Goal: Task Accomplishment & Management: Use online tool/utility

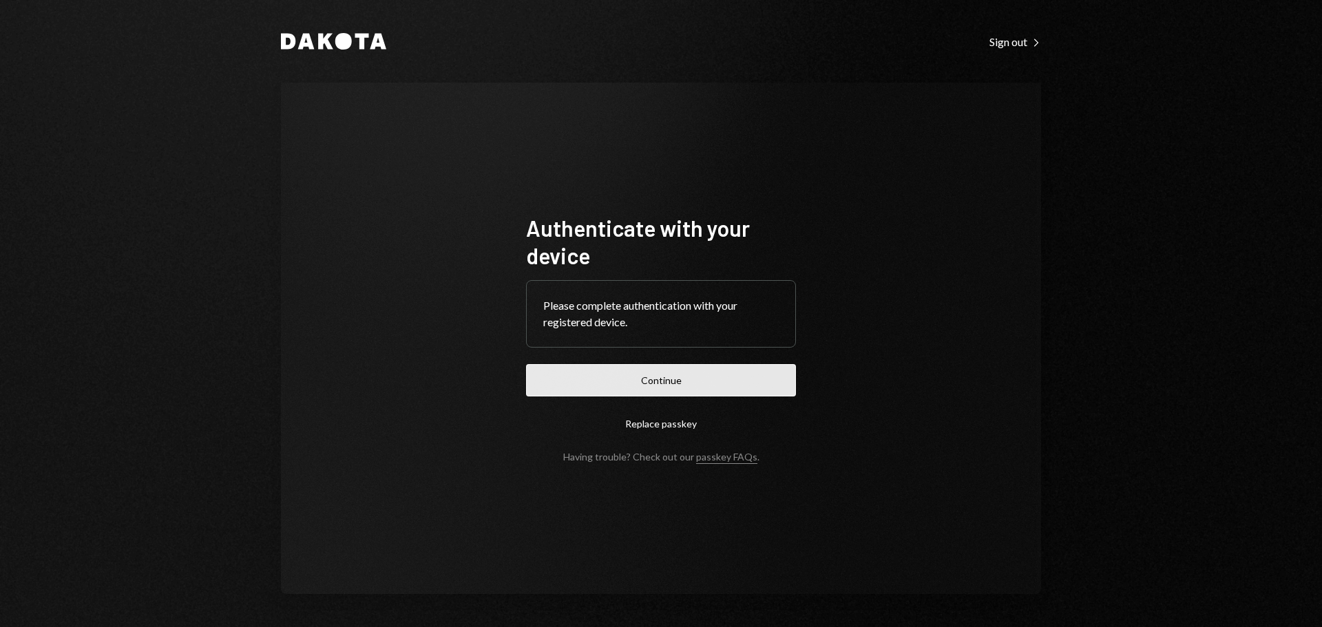
click at [562, 393] on button "Continue" at bounding box center [661, 380] width 270 height 32
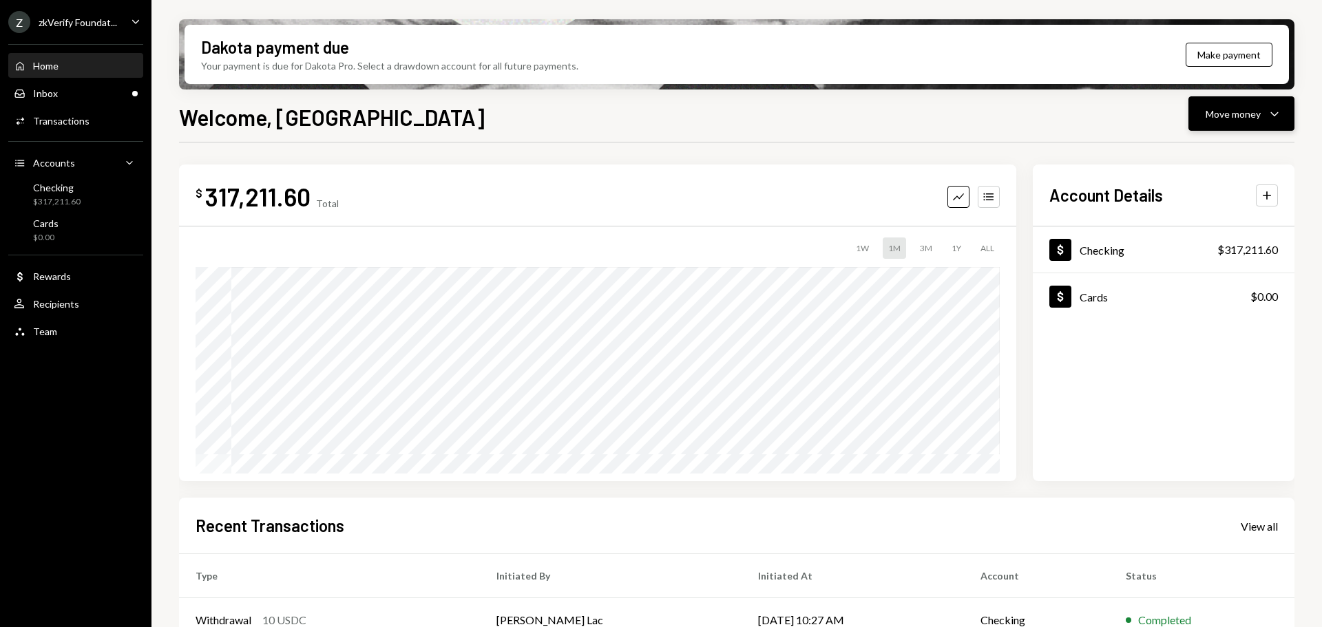
click at [1240, 122] on button "Move money Caret Down" at bounding box center [1241, 113] width 106 height 34
click at [1216, 217] on div "Deposit" at bounding box center [1230, 217] width 100 height 14
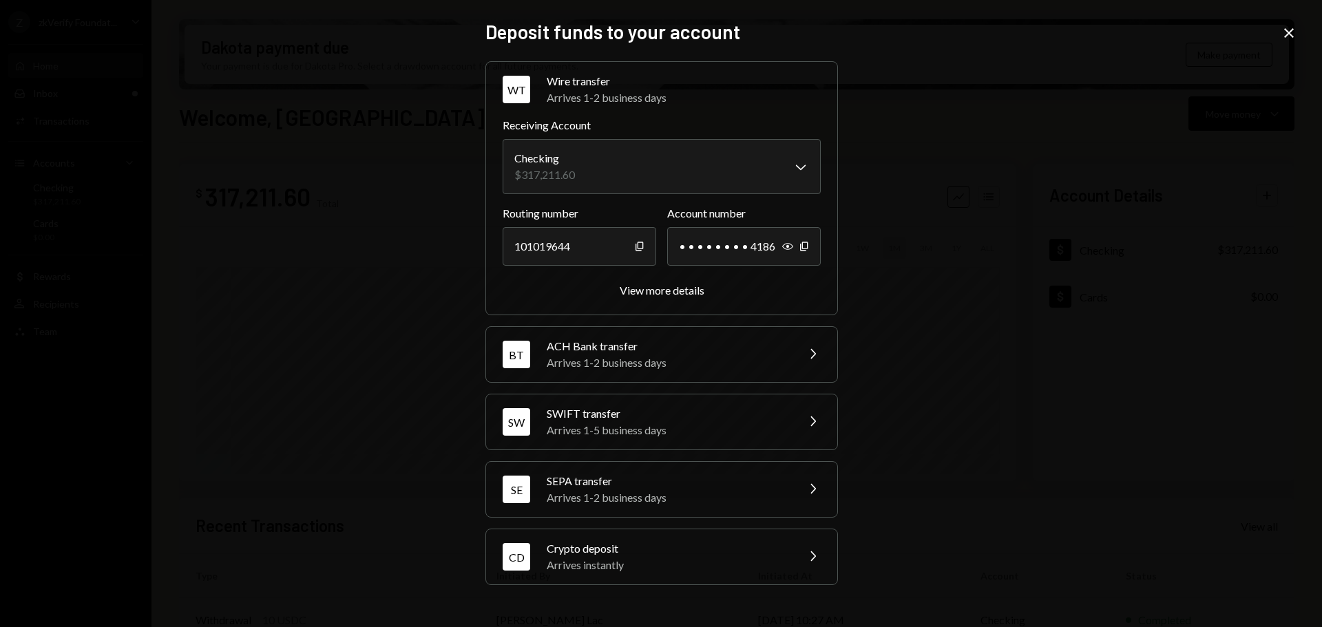
click at [763, 548] on div "Crypto deposit" at bounding box center [667, 548] width 241 height 17
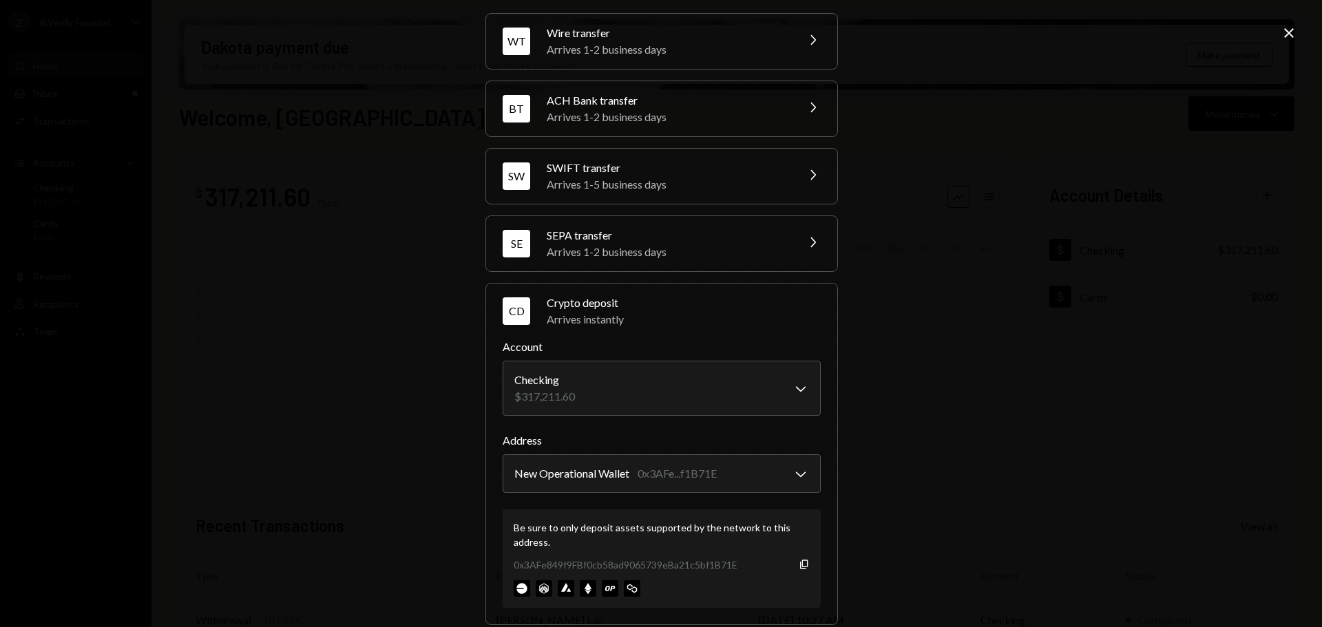
scroll to position [65, 0]
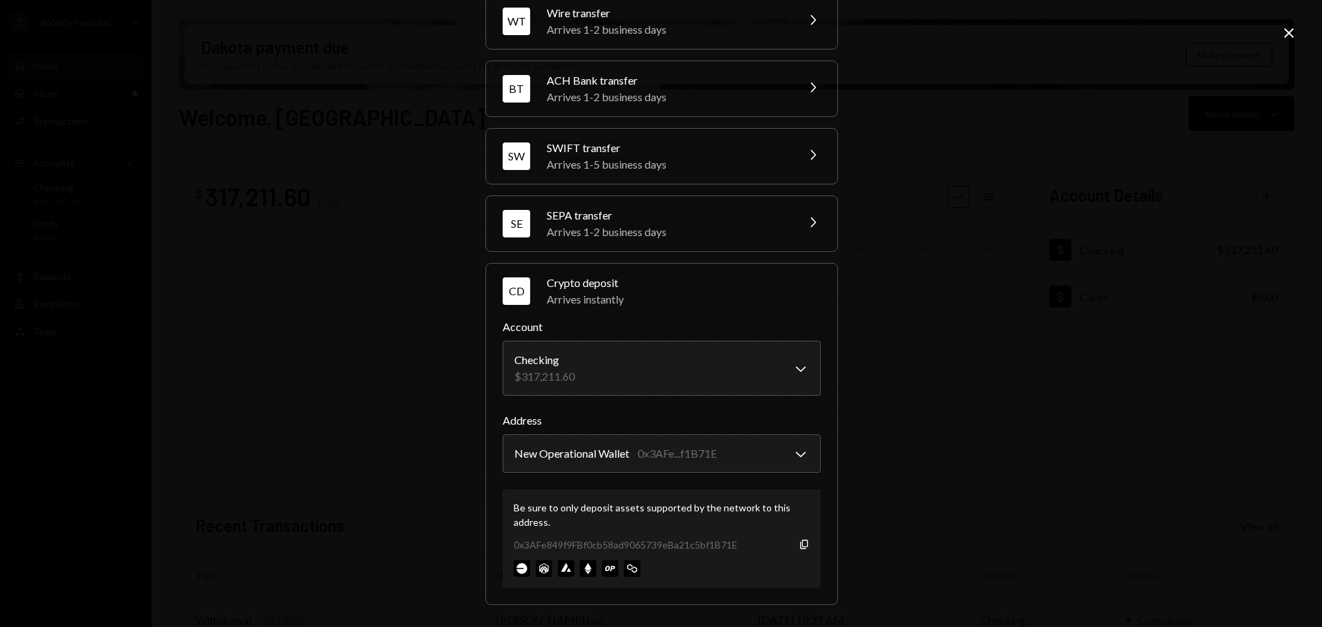
click at [538, 571] on img at bounding box center [544, 568] width 17 height 17
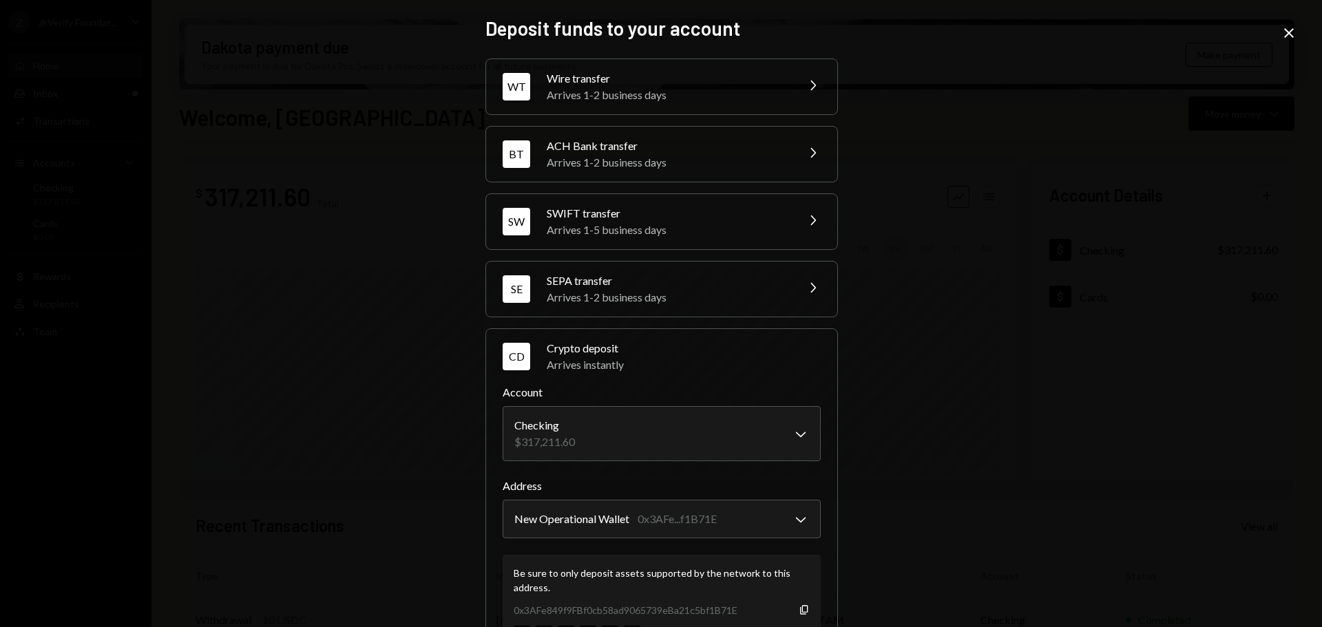
click at [1284, 31] on icon "Close" at bounding box center [1288, 33] width 17 height 17
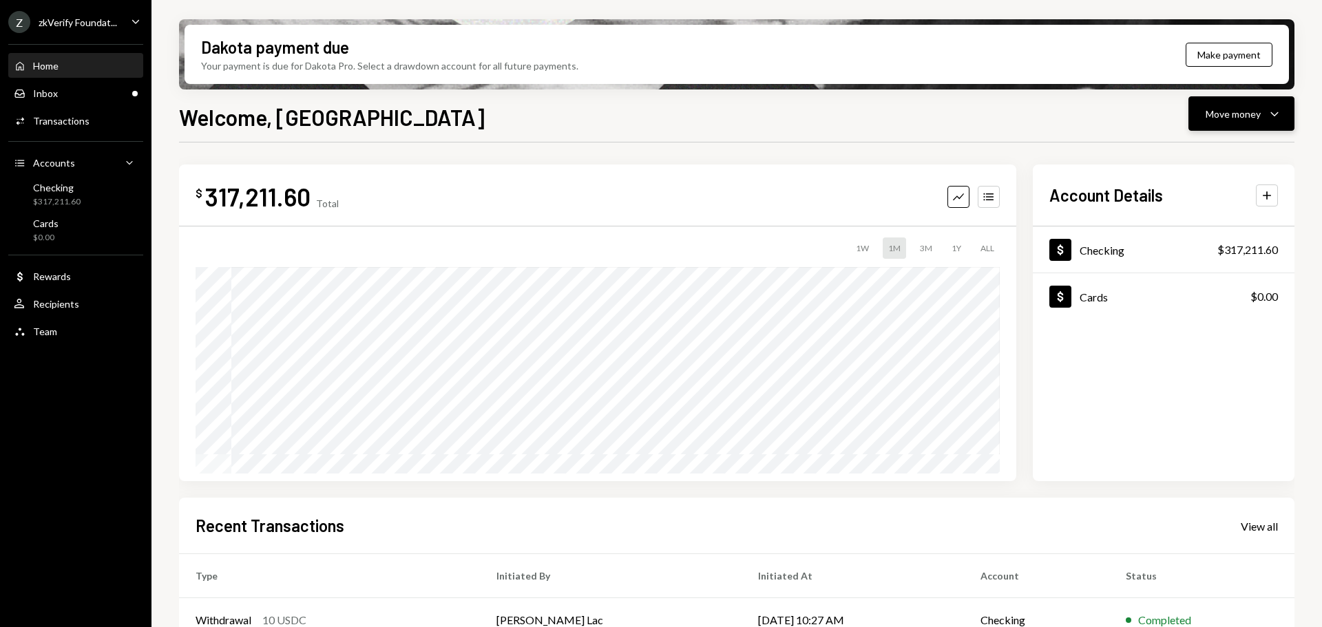
click at [1209, 116] on div "Move money" at bounding box center [1232, 114] width 55 height 14
click at [1209, 153] on div "Send" at bounding box center [1230, 155] width 100 height 14
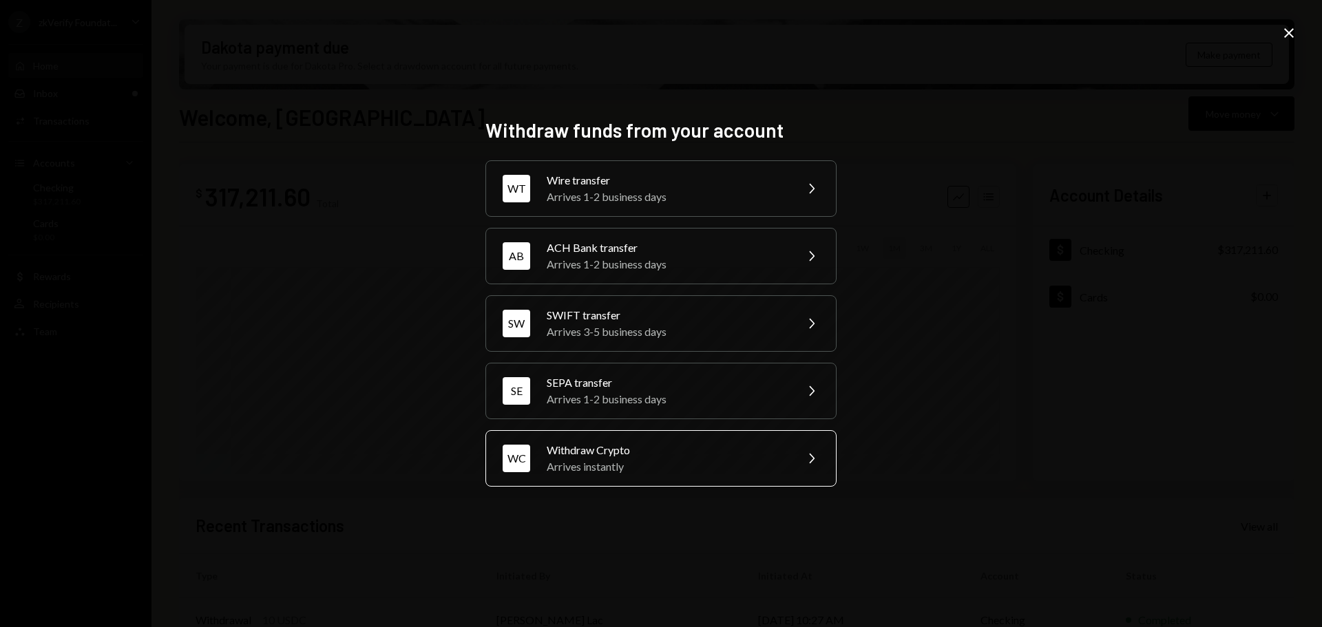
click at [655, 459] on div "Arrives instantly" at bounding box center [667, 466] width 240 height 17
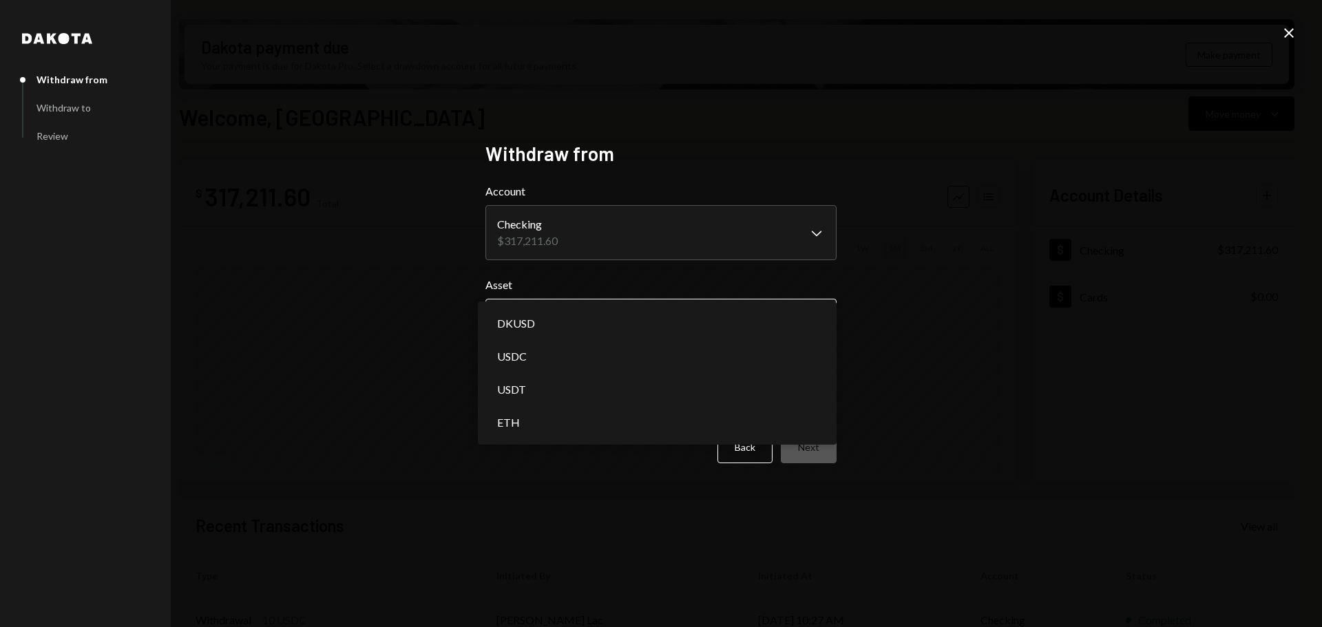
click at [591, 318] on body "Z zkVerify Foundat... Caret Down Home Home Inbox Inbox Activities Transactions …" at bounding box center [661, 313] width 1322 height 627
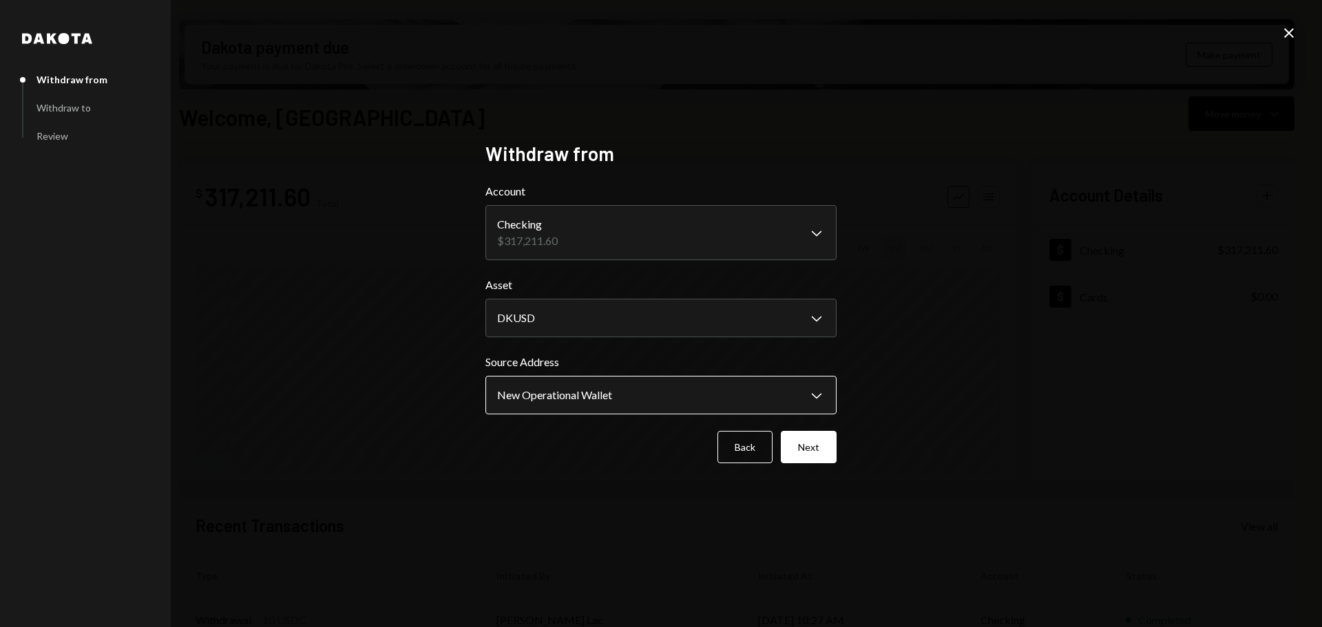
click at [591, 385] on body "Z zkVerify Foundat... Caret Down Home Home Inbox Inbox Activities Transactions …" at bounding box center [661, 313] width 1322 height 627
click at [600, 311] on body "Z zkVerify Foundat... Caret Down Home Home Inbox Inbox Activities Transactions …" at bounding box center [661, 313] width 1322 height 627
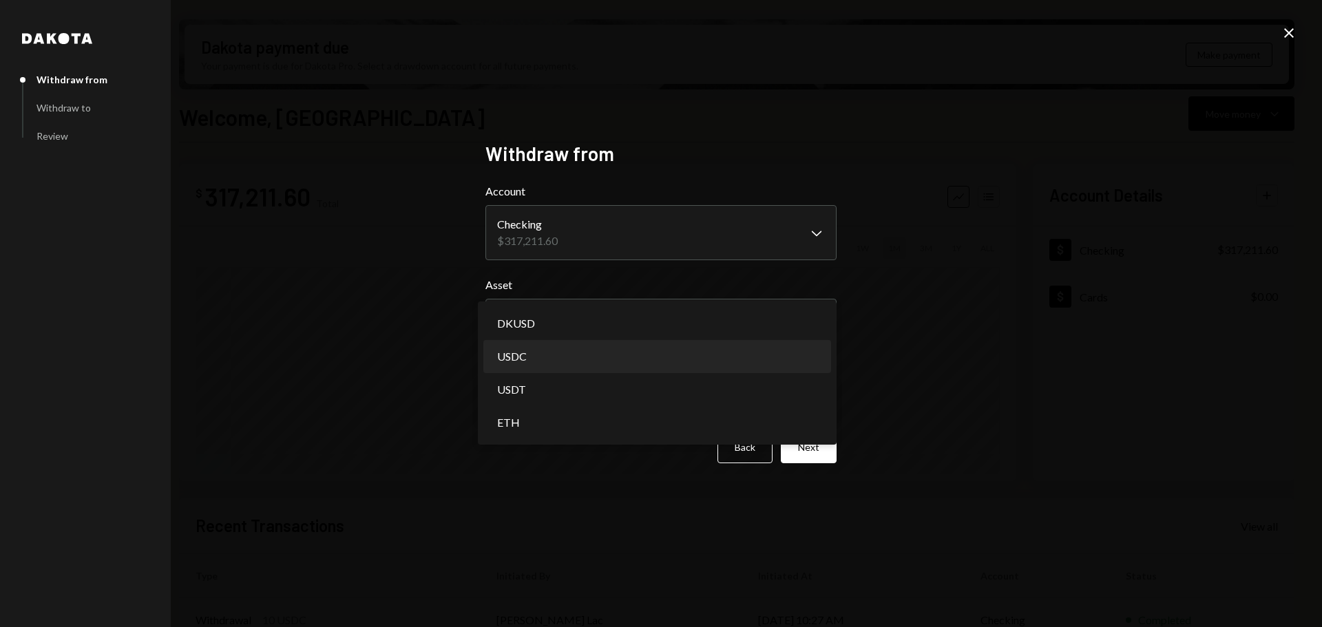
select select "****"
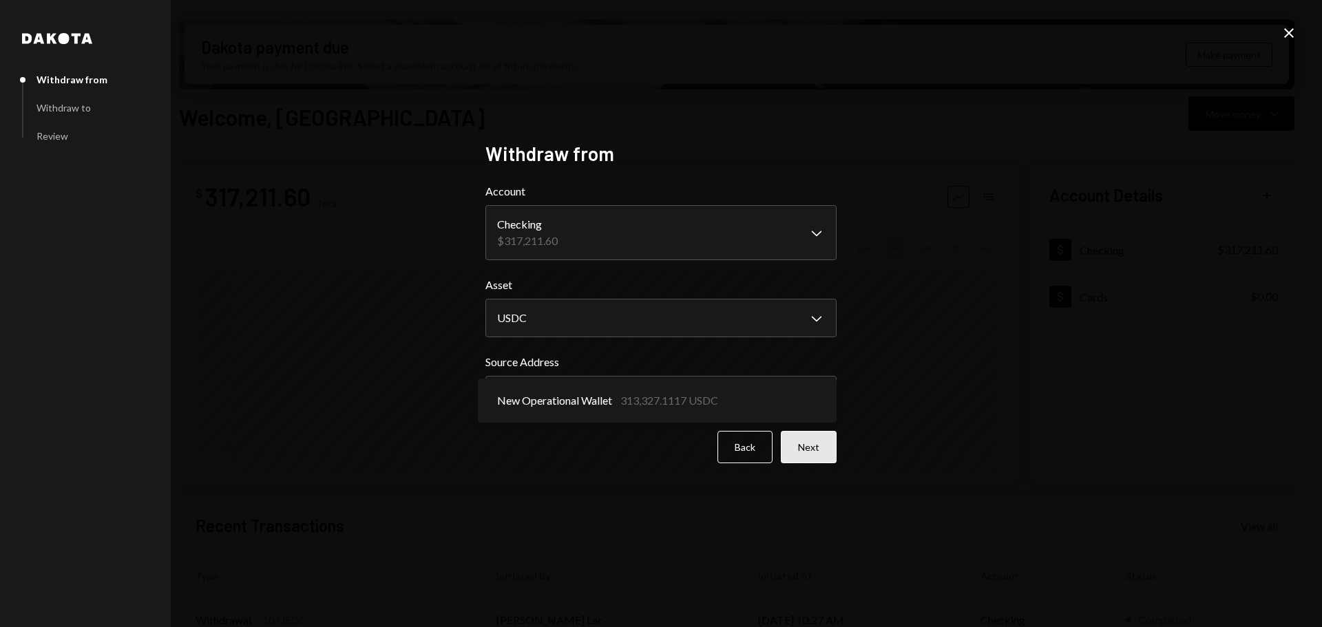
click at [792, 451] on button "Next" at bounding box center [809, 447] width 56 height 32
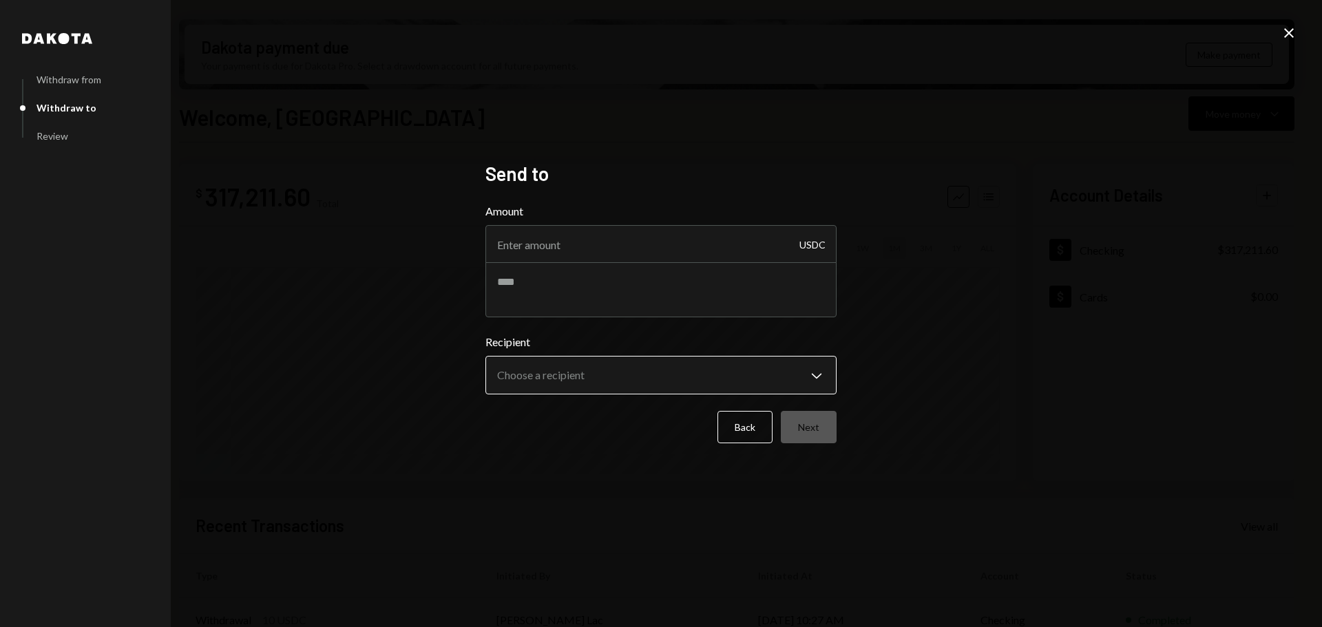
click at [556, 373] on body "Z zkVerify Foundat... Caret Down Home Home Inbox Inbox Activities Transactions …" at bounding box center [661, 313] width 1322 height 627
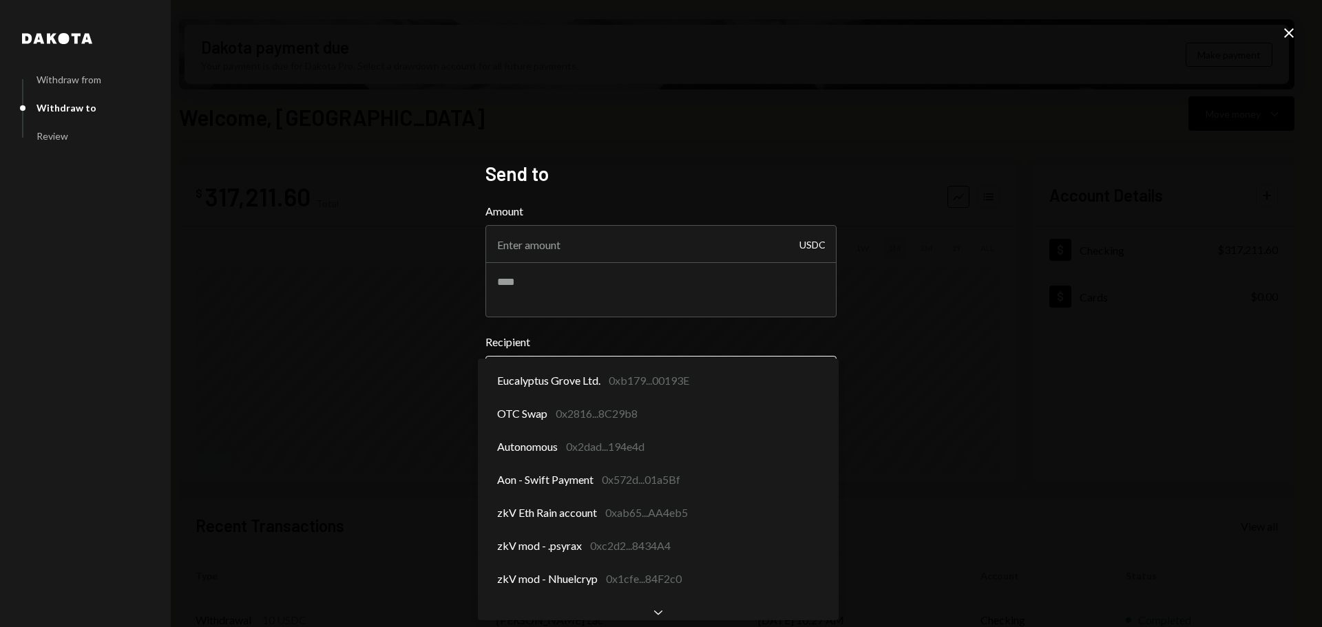
select select "**********"
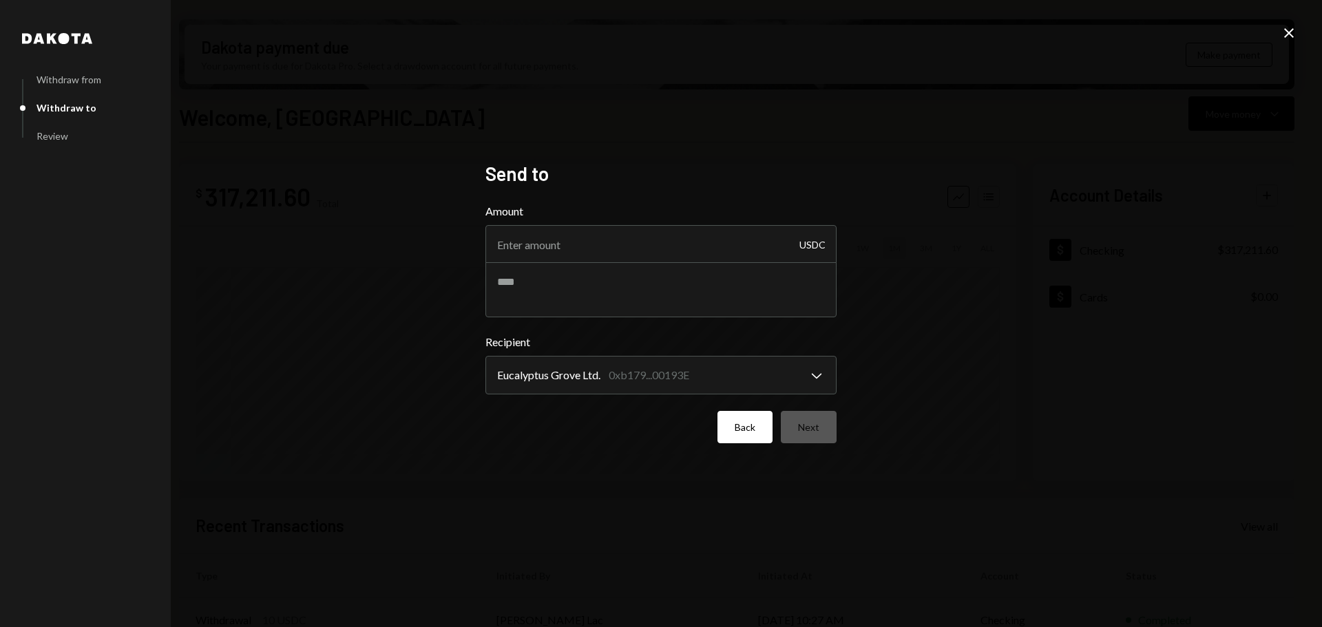
click at [738, 432] on button "Back" at bounding box center [744, 427] width 55 height 32
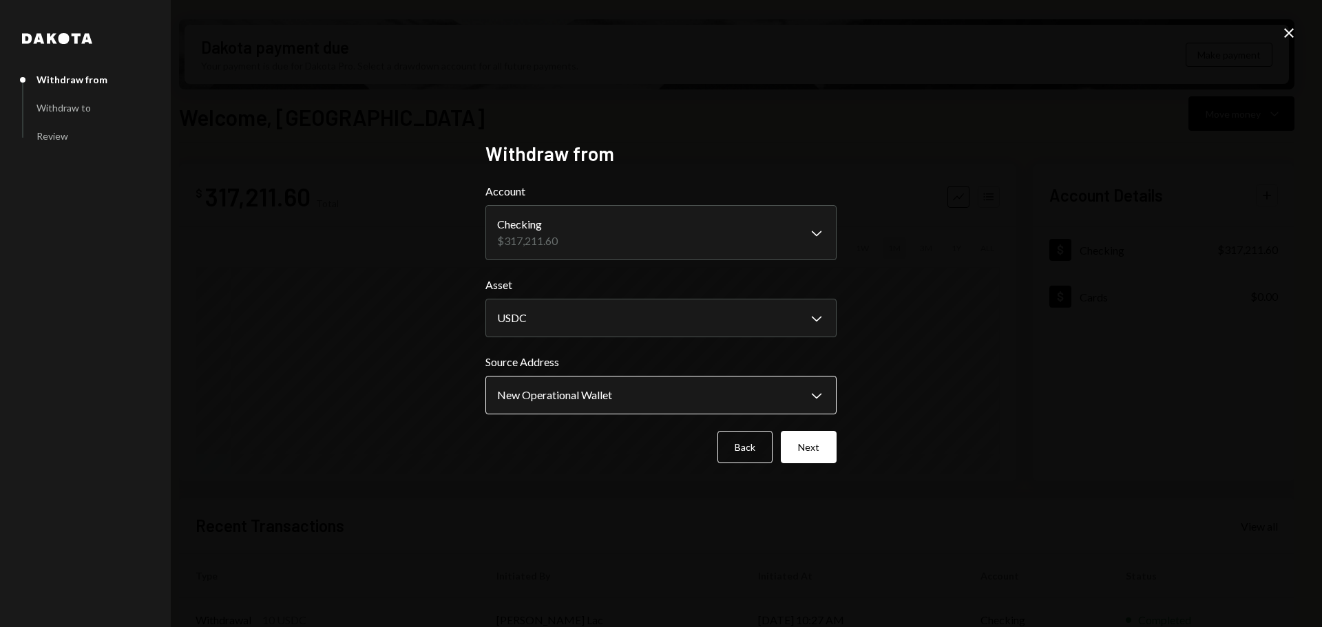
click at [659, 395] on body "Z zkVerify Foundat... Caret Down Home Home Inbox Inbox Activities Transactions …" at bounding box center [661, 313] width 1322 height 627
click at [1289, 28] on icon "Close" at bounding box center [1288, 33] width 17 height 17
